Goal: Task Accomplishment & Management: Use online tool/utility

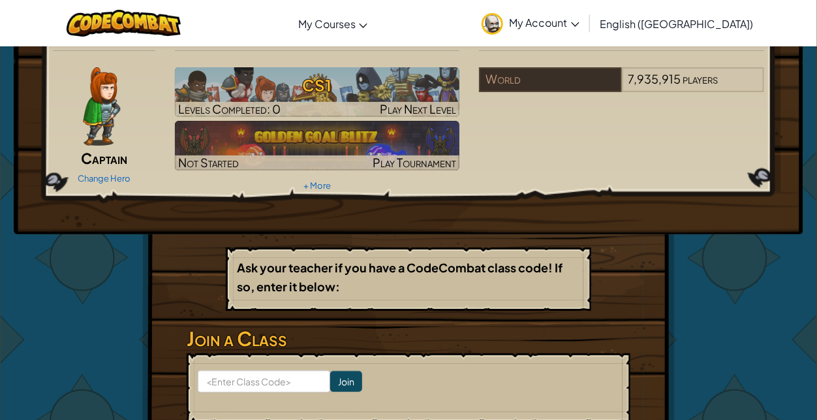
scroll to position [35, 0]
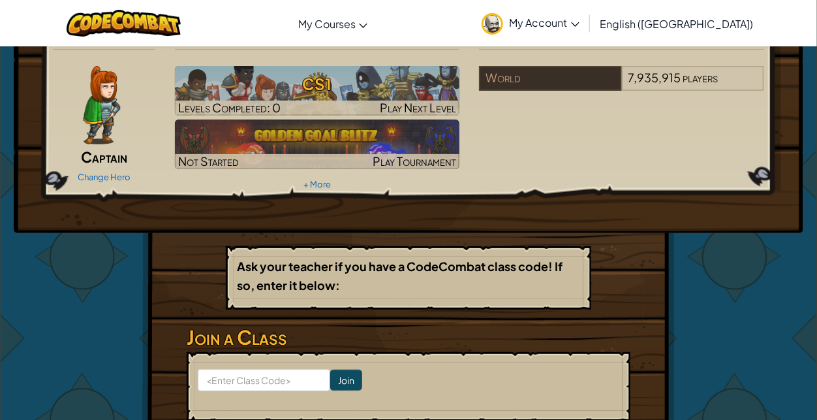
click at [14, 89] on div "Hero : Anya Captain Change Hero Player : River M CS1 Levels Completed: 0 Play N…" at bounding box center [408, 122] width 789 height 221
click at [103, 121] on img at bounding box center [101, 105] width 37 height 78
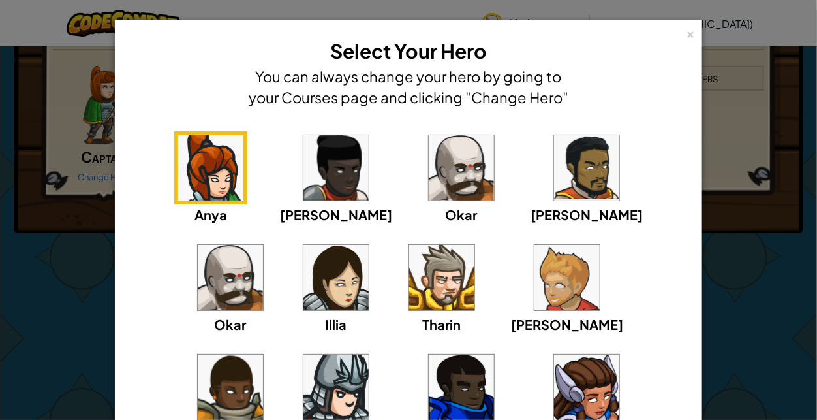
click at [422, 198] on div "[PERSON_NAME] [PERSON_NAME] [PERSON_NAME] Arryn [PERSON_NAME]" at bounding box center [408, 295] width 547 height 329
click at [429, 173] on img at bounding box center [461, 167] width 65 height 65
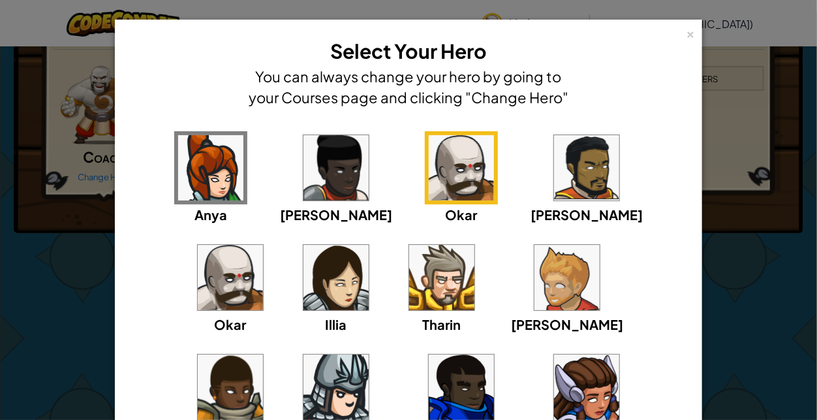
click at [263, 245] on img at bounding box center [230, 277] width 65 height 65
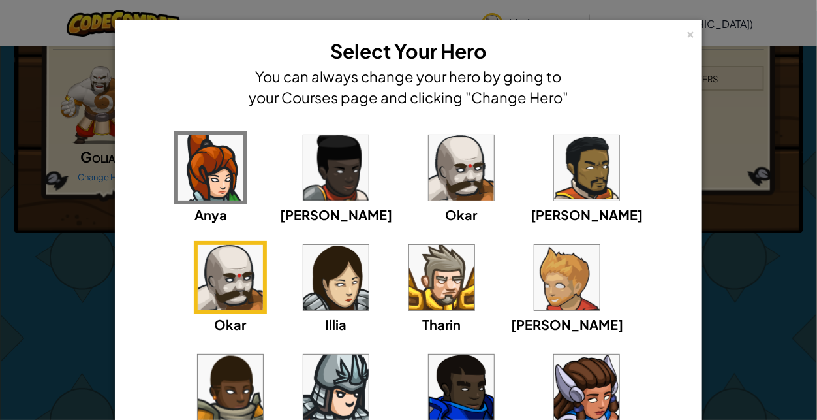
click at [369, 354] on img at bounding box center [335, 386] width 65 height 65
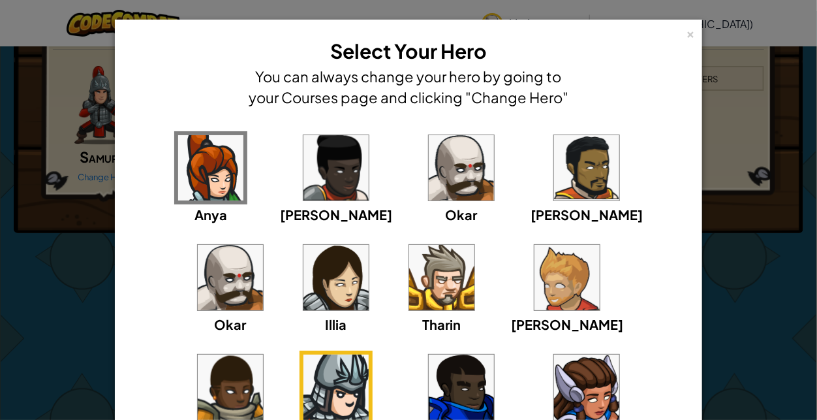
click at [534, 272] on img at bounding box center [566, 277] width 65 height 65
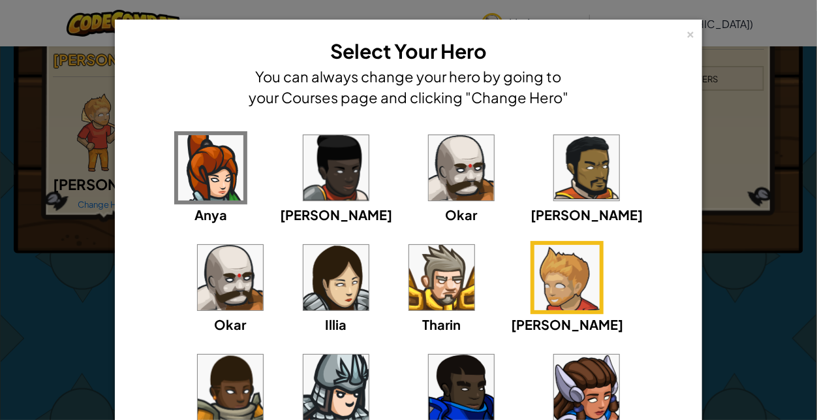
click at [554, 364] on img at bounding box center [586, 386] width 65 height 65
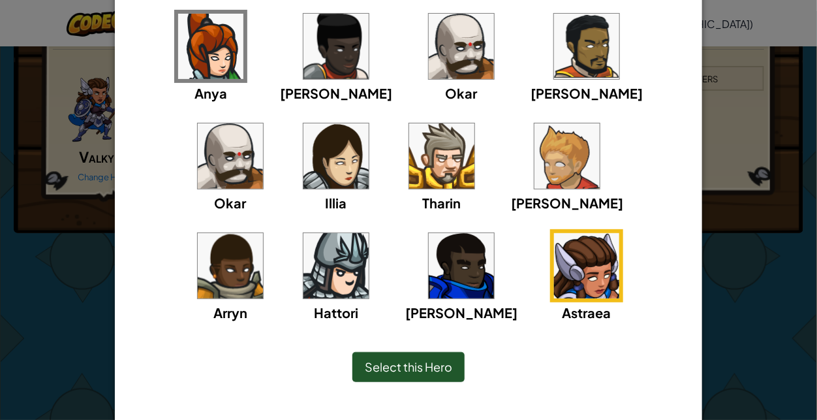
scroll to position [115, 0]
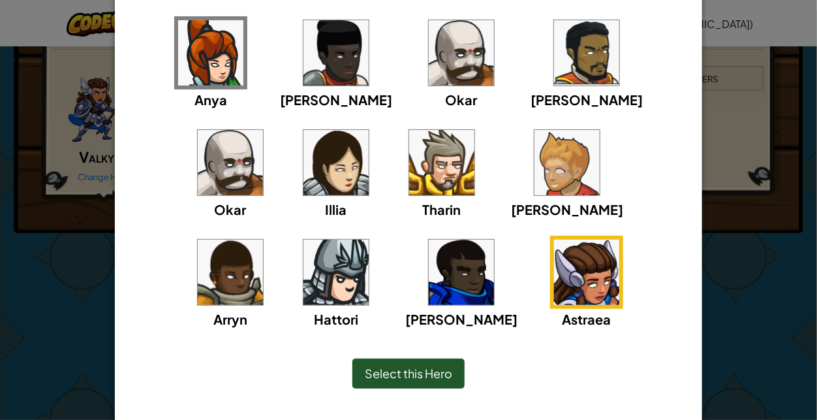
click at [299, 142] on div "Illia" at bounding box center [335, 172] width 73 height 93
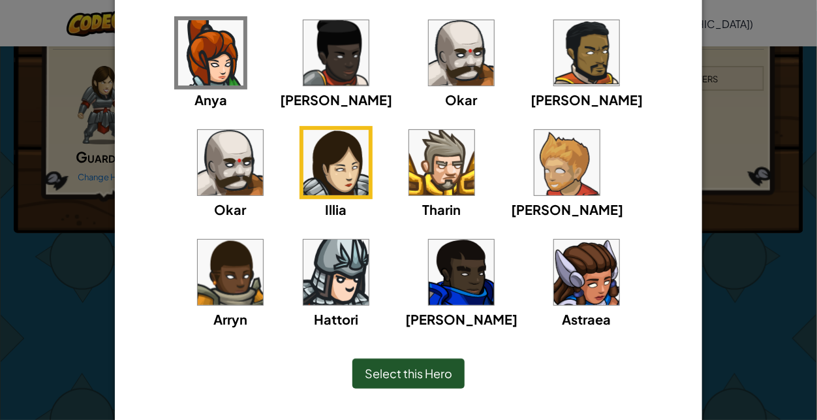
click at [263, 130] on img at bounding box center [230, 162] width 65 height 65
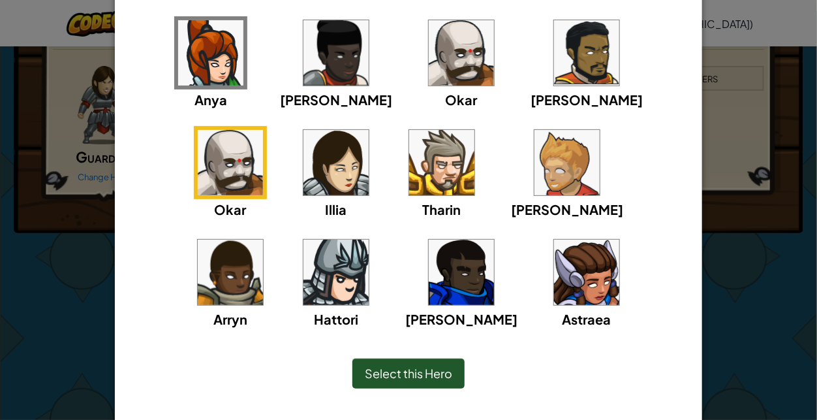
click at [436, 363] on div "Select this Hero" at bounding box center [408, 373] width 112 height 30
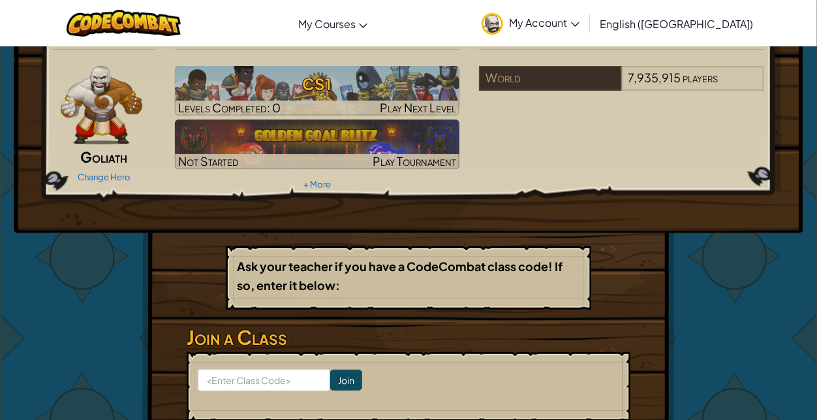
click at [745, 253] on div "Hero : Okar Goliath Change Hero Player : River M CS1 Levels Completed: 0 Play N…" at bounding box center [408, 252] width 763 height 481
click at [303, 378] on input at bounding box center [264, 380] width 132 height 22
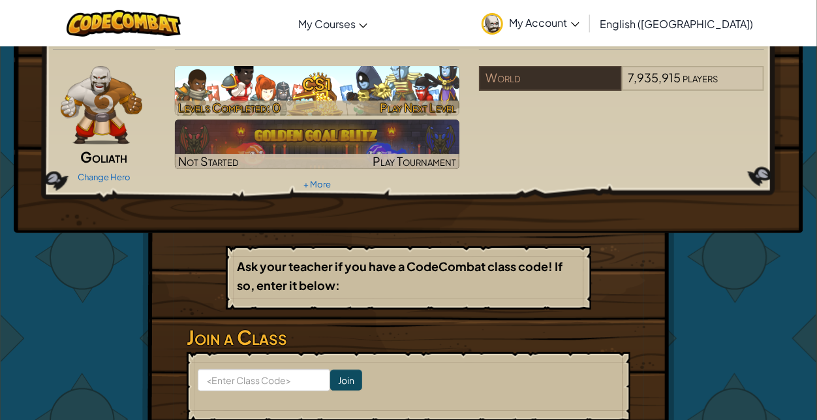
click at [224, 100] on span "Levels Completed: 0" at bounding box center [229, 107] width 102 height 15
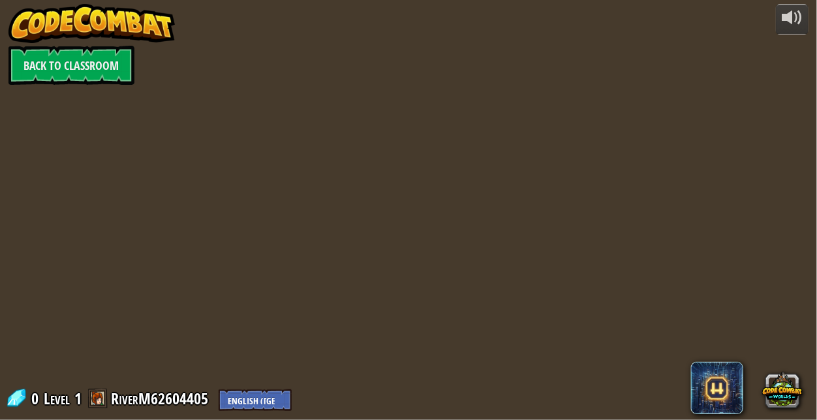
click at [232, 125] on div "powered by Back to Classroom 0 Level 1 RiverM62604405 English ([GEOGRAPHIC_DATA…" at bounding box center [408, 210] width 817 height 420
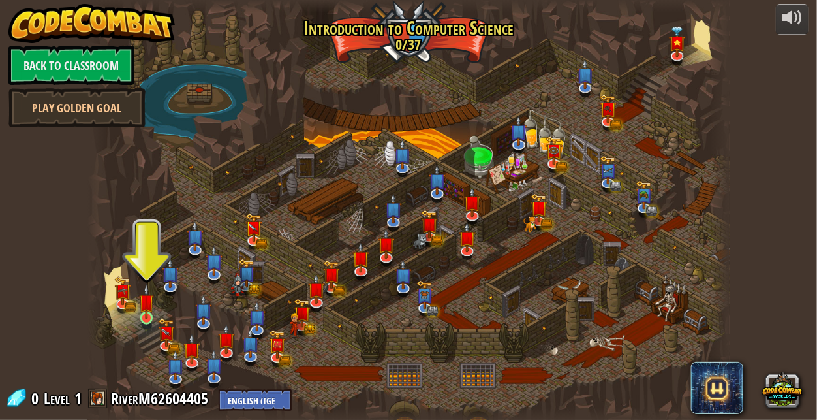
click at [152, 301] on img at bounding box center [146, 301] width 15 height 35
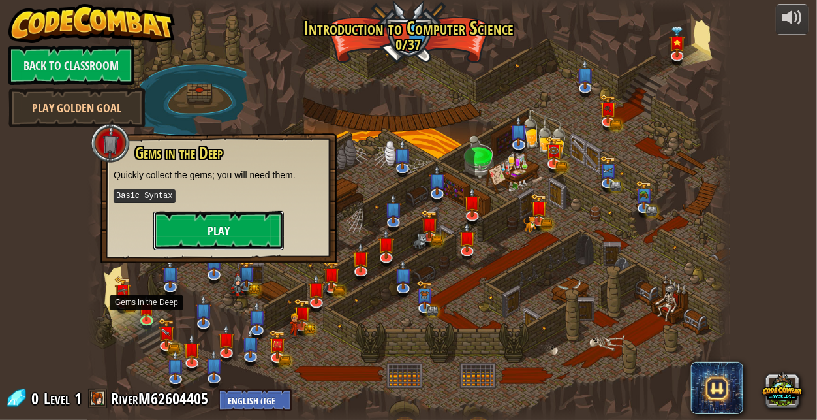
click at [220, 241] on button "Play" at bounding box center [218, 230] width 130 height 39
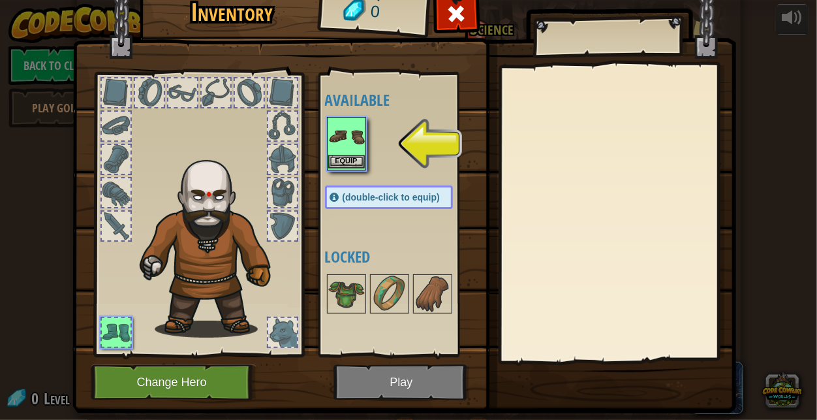
click at [351, 134] on img at bounding box center [346, 136] width 37 height 37
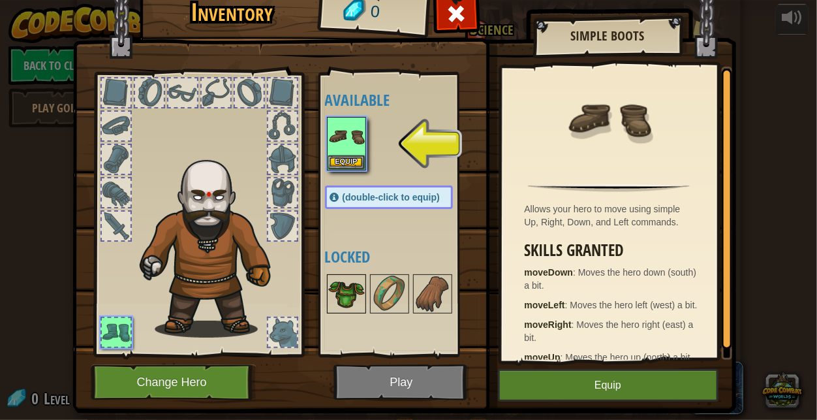
click at [348, 302] on img at bounding box center [346, 293] width 37 height 37
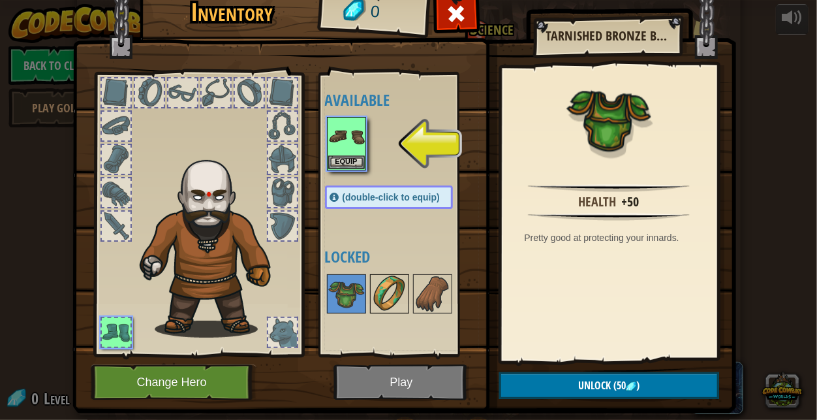
click at [391, 304] on img at bounding box center [389, 293] width 37 height 37
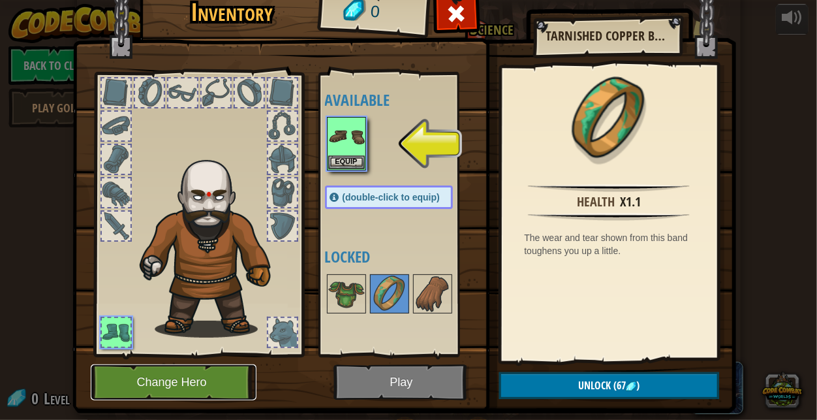
click at [156, 380] on button "Change Hero" at bounding box center [174, 382] width 166 height 36
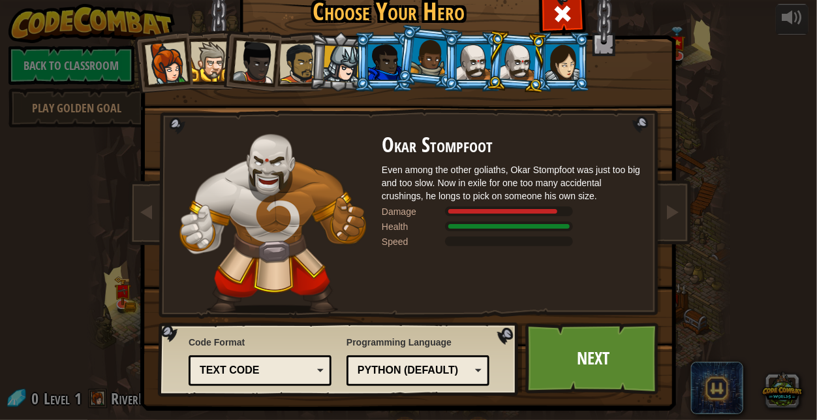
click at [385, 360] on div "Python (Default)" at bounding box center [418, 370] width 126 height 20
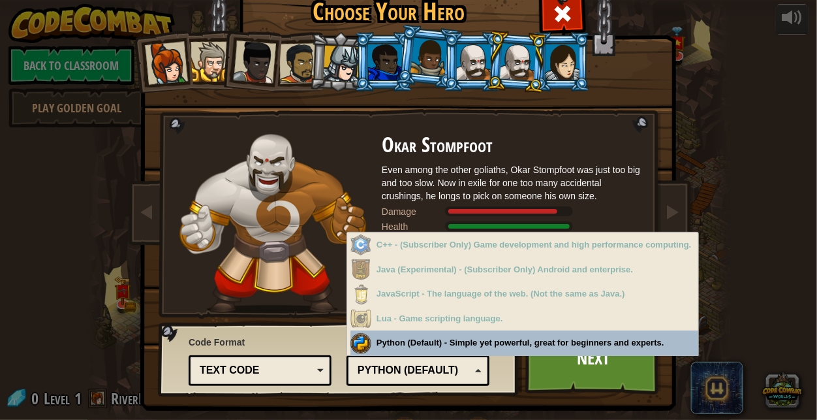
click at [369, 323] on div "Lua - Game scripting language." at bounding box center [524, 318] width 348 height 25
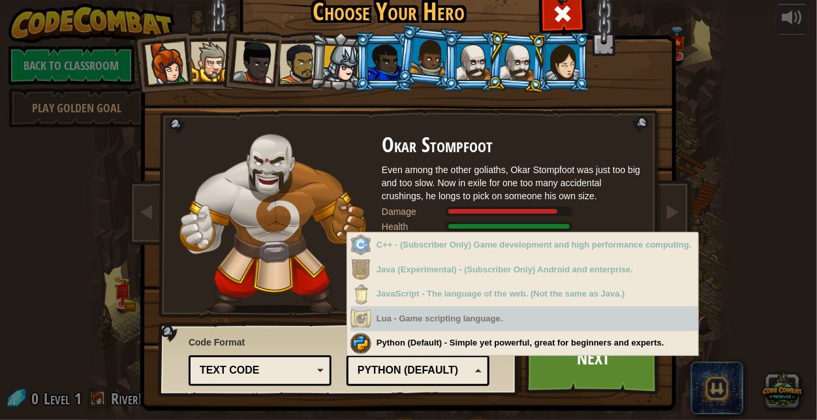
click at [369, 346] on div "Python (Default) - Simple yet powerful, great for beginners and experts." at bounding box center [524, 342] width 348 height 25
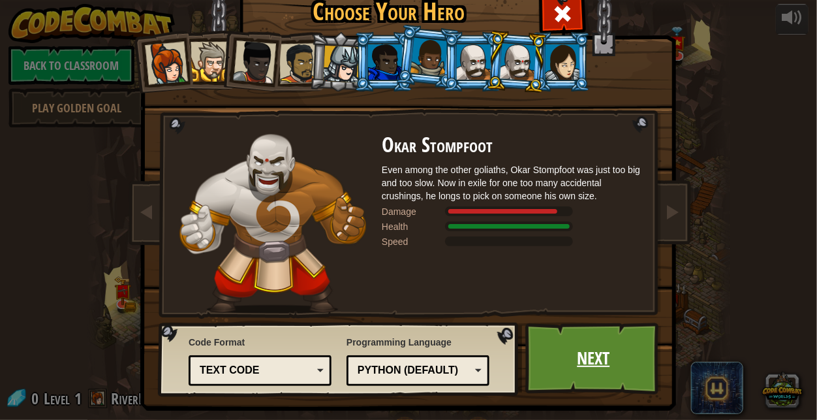
click at [617, 362] on link "Next" at bounding box center [593, 358] width 136 height 72
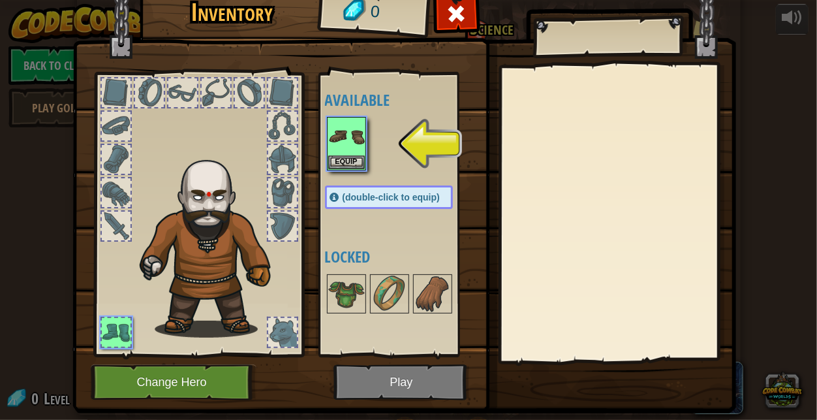
click at [390, 379] on img at bounding box center [404, 176] width 664 height 474
click at [341, 168] on div "Equip" at bounding box center [346, 144] width 39 height 54
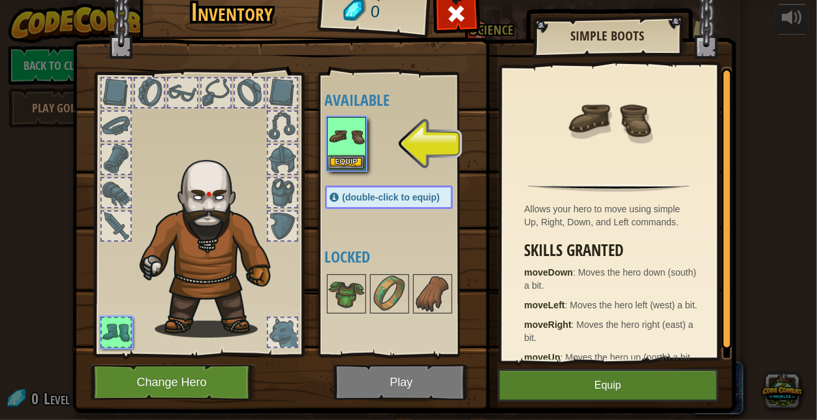
click at [408, 361] on img at bounding box center [404, 176] width 664 height 474
click at [671, 391] on button "Equip" at bounding box center [608, 385] width 221 height 33
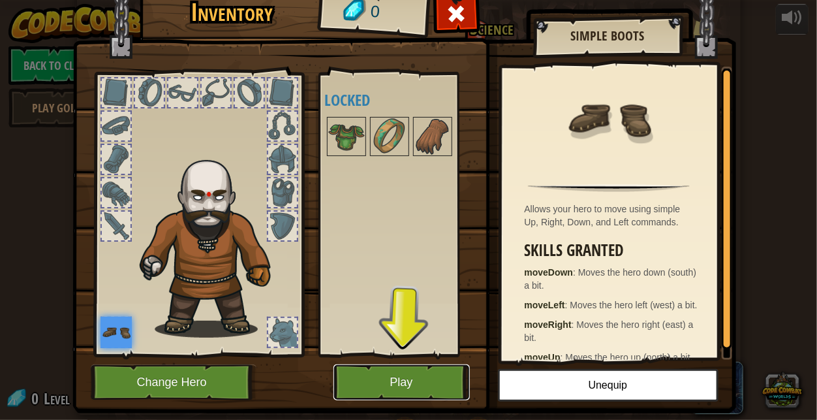
click at [351, 365] on button "Play" at bounding box center [401, 382] width 136 height 36
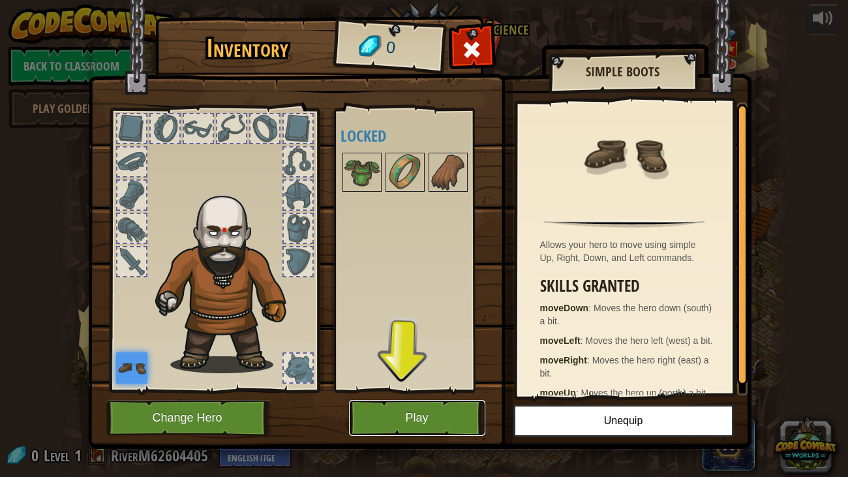
click at [367, 419] on button "Play" at bounding box center [417, 418] width 136 height 36
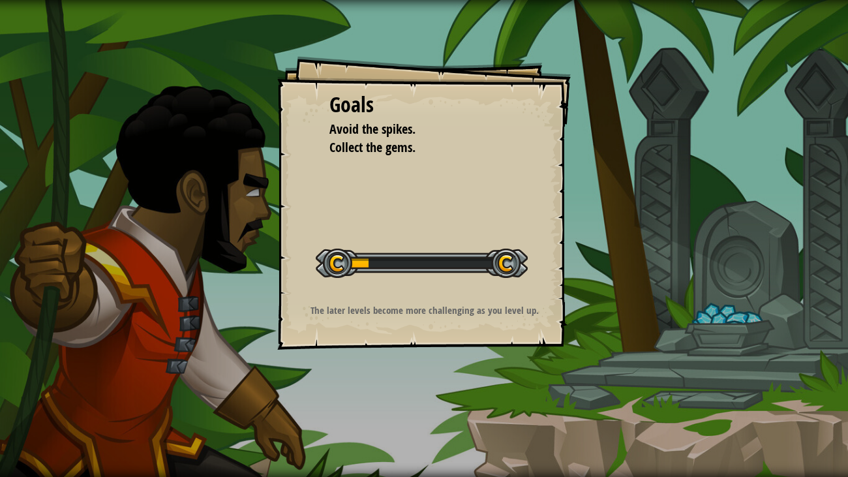
click at [774, 371] on div "Goals Avoid the spikes. Collect the gems. Start Level Error loading from server…" at bounding box center [424, 238] width 848 height 477
click at [772, 269] on div "Goals Avoid the spikes. Collect the gems. Start Level Error loading from server…" at bounding box center [424, 238] width 848 height 477
click at [35, 72] on div "Goals Avoid the spikes. Collect the gems. Start Level Error loading from server…" at bounding box center [424, 238] width 848 height 477
click at [816, 419] on div "Goals Avoid the spikes. Collect the gems. Start Level Error loading from server…" at bounding box center [424, 238] width 848 height 477
click at [756, 419] on div "Goals Avoid the spikes. Collect the gems. Start Level Error loading from server…" at bounding box center [424, 238] width 848 height 477
